Goal: Task Accomplishment & Management: Manage account settings

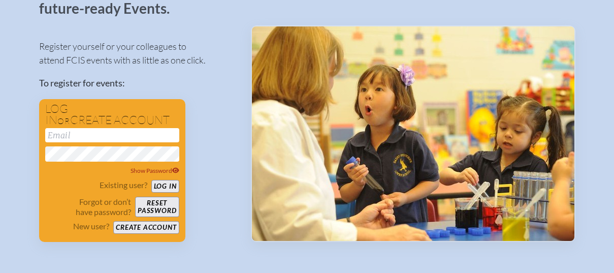
scroll to position [97, 0]
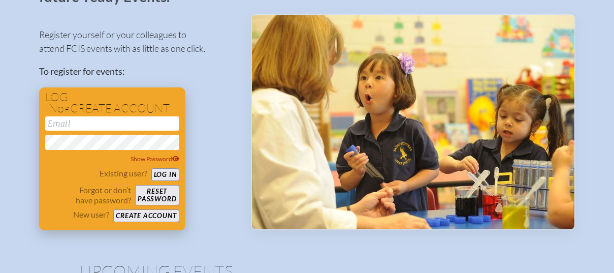
type input "[EMAIL_ADDRESS][DOMAIN_NAME]"
click at [170, 172] on button "Log in" at bounding box center [165, 174] width 28 height 13
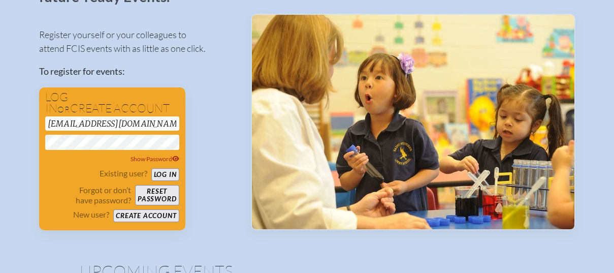
scroll to position [55, 0]
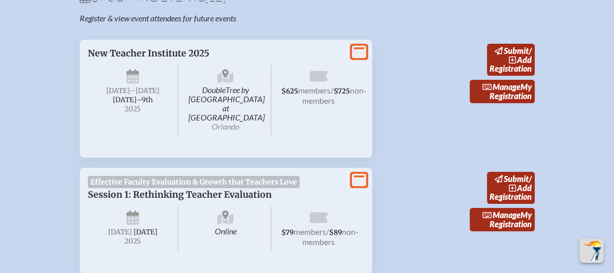
scroll to position [379, 0]
